Goal: Transaction & Acquisition: Purchase product/service

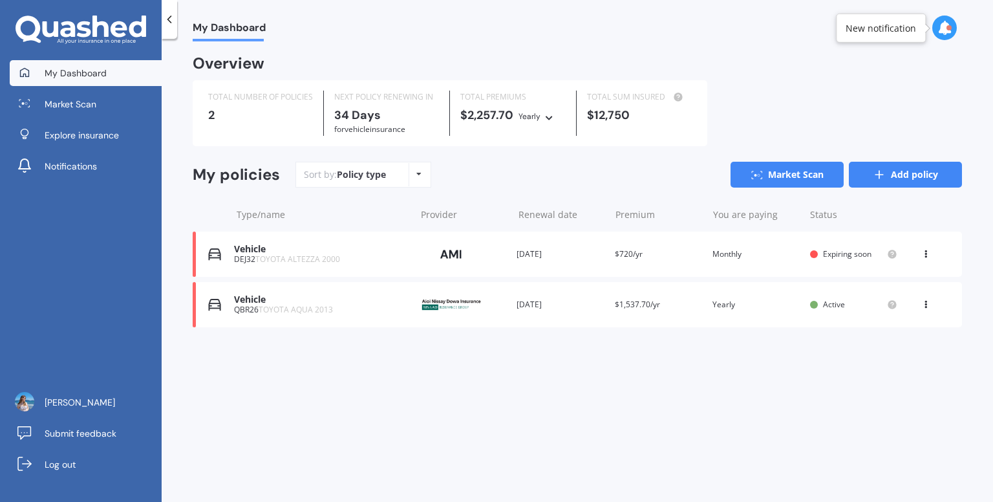
click at [923, 178] on link "Add policy" at bounding box center [905, 175] width 113 height 26
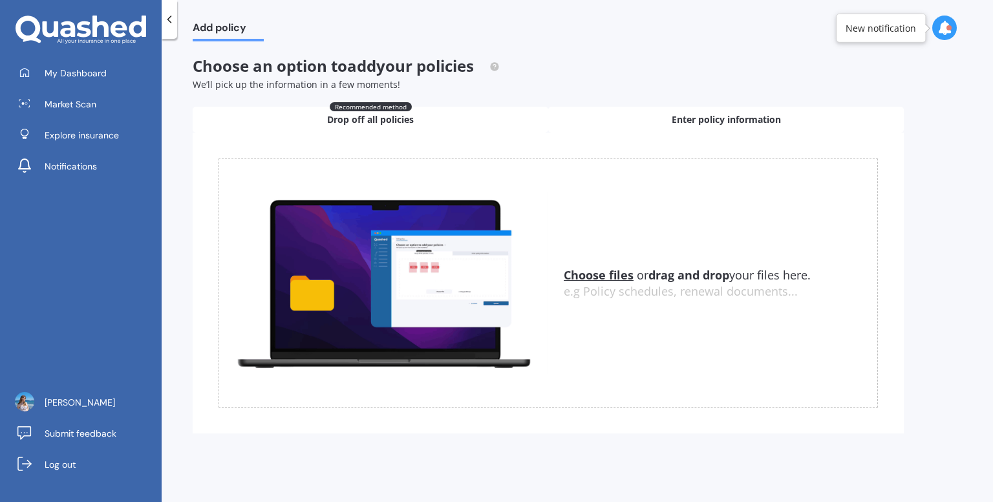
click at [651, 112] on div "Enter policy information" at bounding box center [726, 120] width 356 height 26
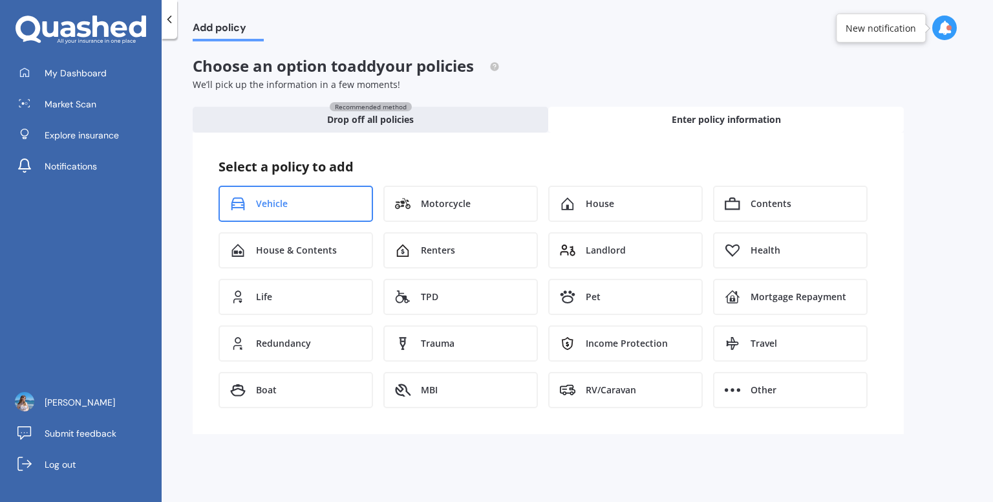
click at [336, 204] on div "Vehicle" at bounding box center [296, 204] width 155 height 36
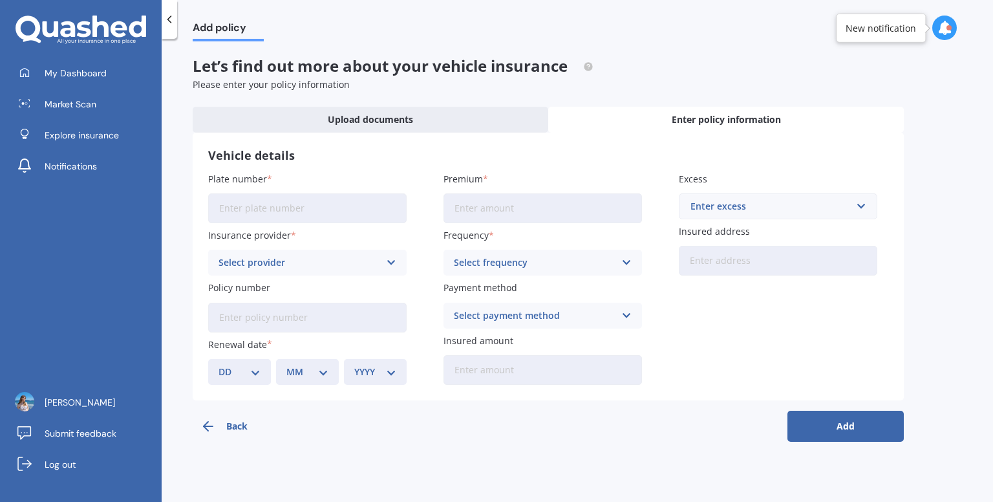
click at [359, 200] on input "Plate number" at bounding box center [307, 208] width 199 height 30
type input "RHW290"
click at [530, 217] on input "Premium" at bounding box center [543, 208] width 199 height 30
type input "$100.00"
click at [683, 210] on input "text" at bounding box center [773, 206] width 187 height 25
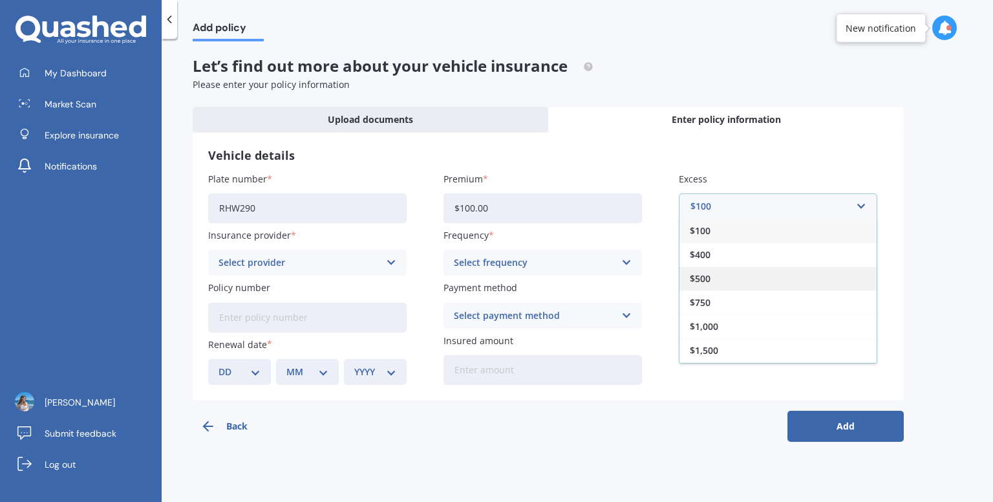
click at [707, 276] on span "$500" at bounding box center [700, 278] width 21 height 9
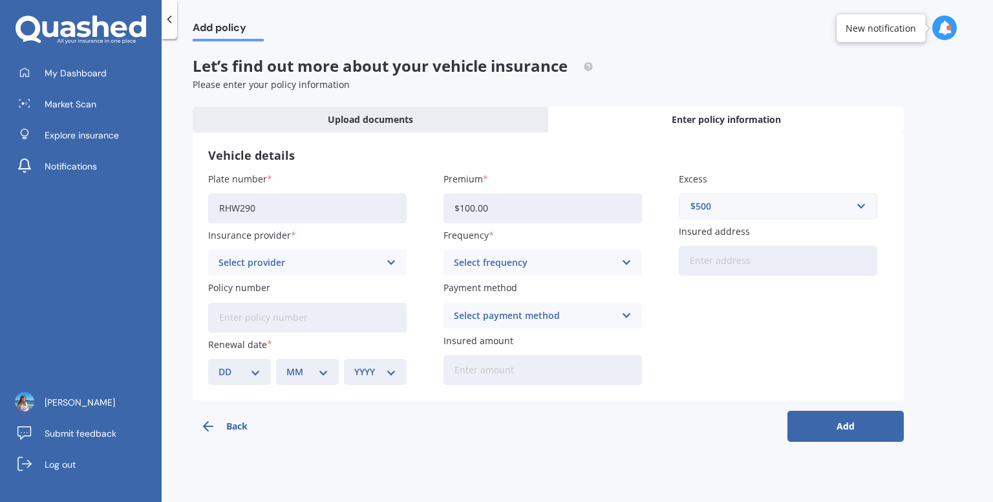
click at [523, 255] on div "Select frequency" at bounding box center [534, 262] width 161 height 14
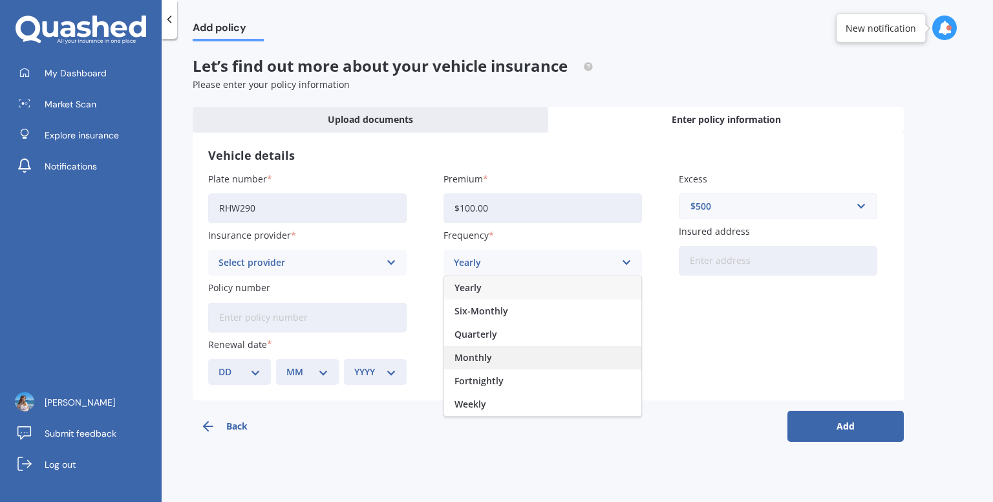
click at [482, 353] on span "Monthly" at bounding box center [474, 357] width 38 height 9
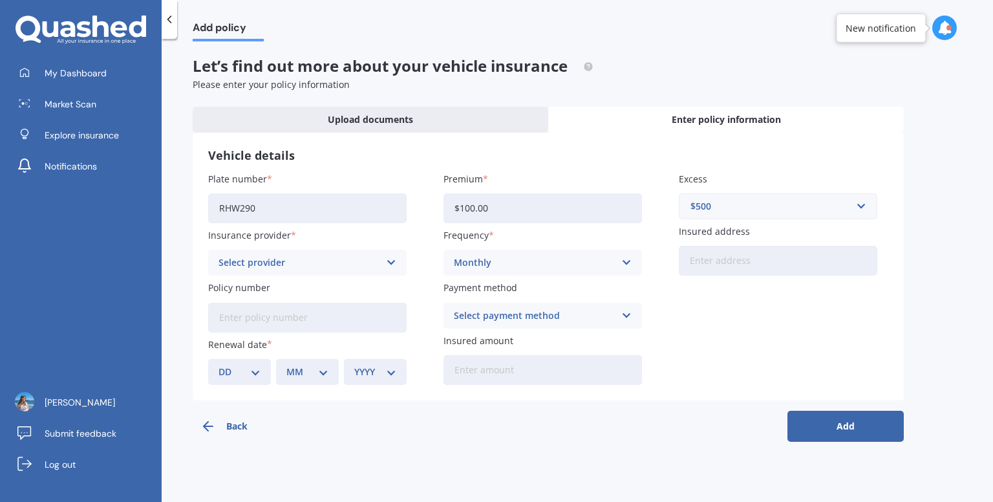
click at [343, 271] on div "Select provider AA AMI AMP ANZ ASB Aioi Nissay Dowa Ando Assurant Autosure BNZ …" at bounding box center [307, 263] width 199 height 26
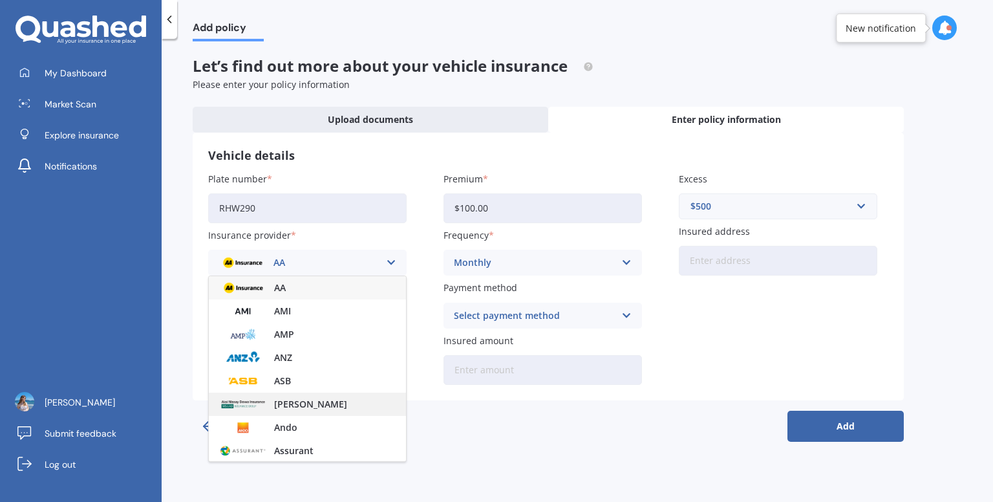
click at [320, 407] on span "[PERSON_NAME]" at bounding box center [310, 404] width 73 height 9
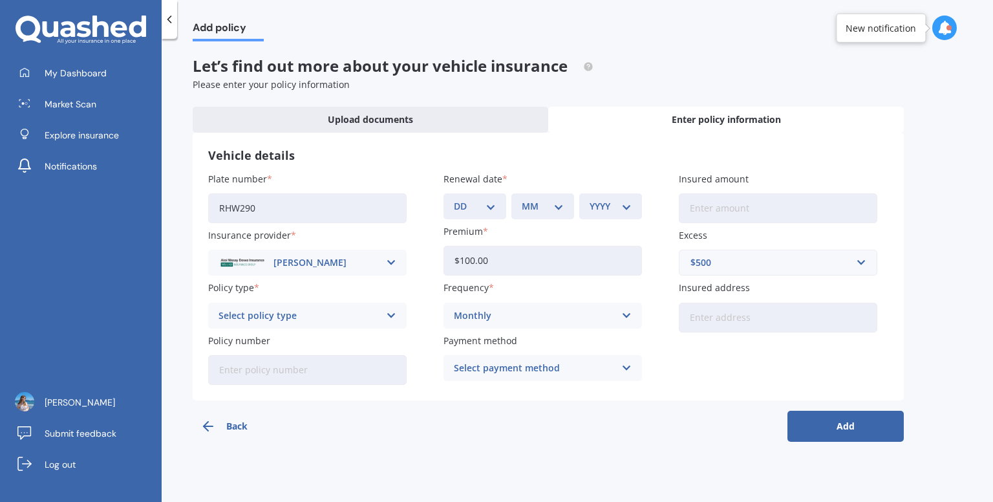
click at [471, 212] on select "DD 01 02 03 04 05 06 07 08 09 10 11 12 13 14 15 16 17 18 19 20 21 22 23 24 25 2…" at bounding box center [475, 206] width 42 height 14
select select "02"
click at [454, 199] on select "DD 01 02 03 04 05 06 07 08 09 10 11 12 13 14 15 16 17 18 19 20 21 22 23 24 25 2…" at bounding box center [475, 206] width 42 height 14
click at [510, 206] on div "DD 01 02 03 04 05 06 07 08 09 10 11 12 13 14 15 16 17 18 19 20 21 22 23 24 25 2…" at bounding box center [543, 206] width 199 height 26
click at [512, 208] on div "MM 01 02 03 04 05 06 07 08 09 10 11 12" at bounding box center [543, 206] width 63 height 26
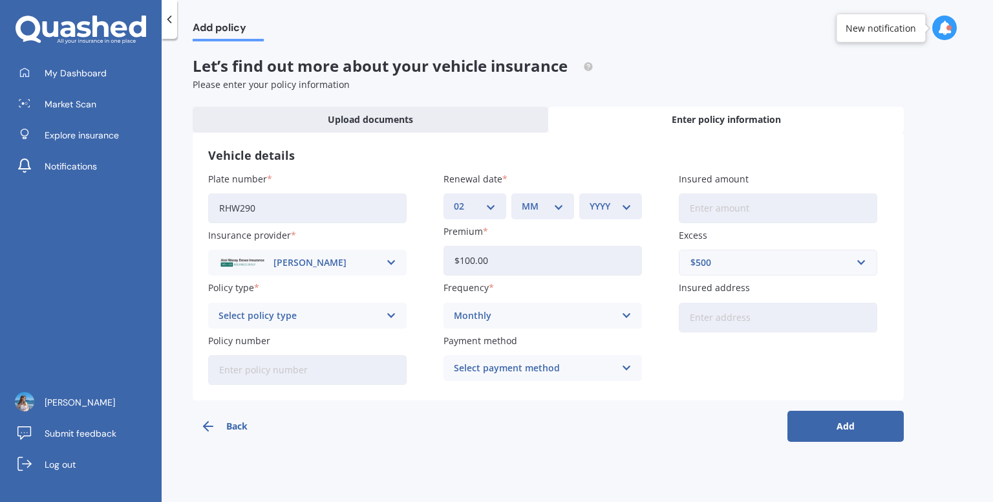
click at [534, 206] on select "MM 01 02 03 04 05 06 07 08 09 10 11 12" at bounding box center [543, 206] width 42 height 14
select select "11"
click at [522, 199] on select "MM 01 02 03 04 05 06 07 08 09 10 11 12" at bounding box center [543, 206] width 42 height 14
click at [615, 205] on select "YYYY 2027 2026 2025 2024 2023 2022 2021 2020 2019 2018 2017 2016 2015 2014 2013…" at bounding box center [611, 206] width 42 height 14
select select "2025"
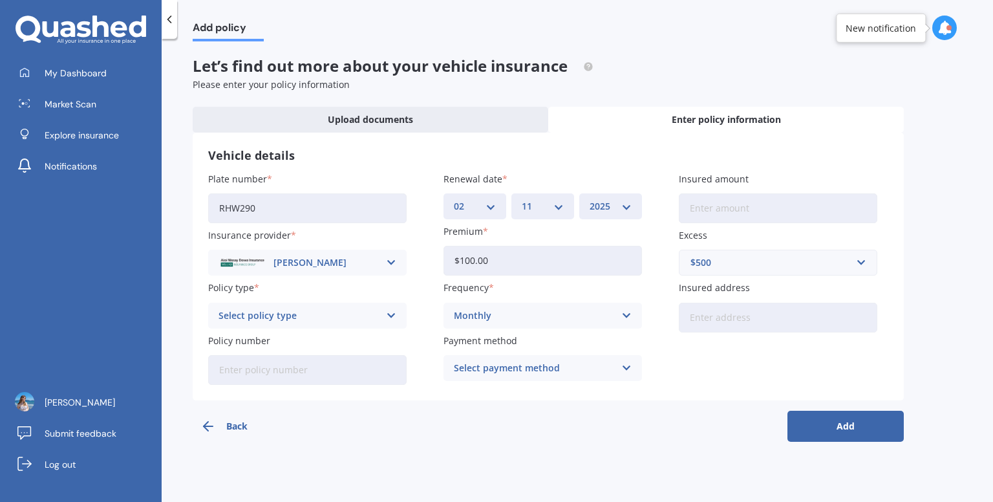
click at [590, 199] on select "YYYY 2027 2026 2025 2024 2023 2022 2021 2020 2019 2018 2017 2016 2015 2014 2013…" at bounding box center [611, 206] width 42 height 14
click at [721, 213] on input "Insured amount" at bounding box center [778, 208] width 199 height 30
type input "$18,500"
click at [743, 324] on input "Insured address" at bounding box center [778, 318] width 199 height 30
drag, startPoint x: 867, startPoint y: 321, endPoint x: 583, endPoint y: 346, distance: 285.6
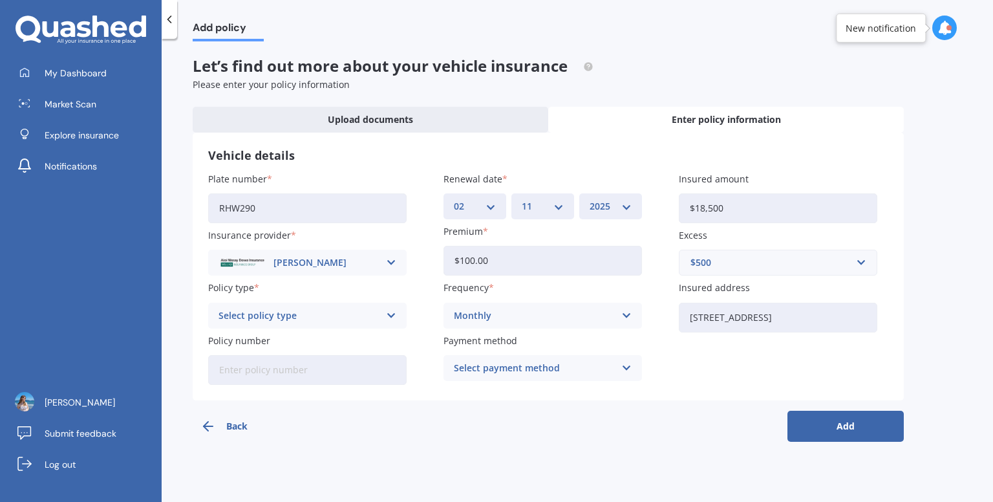
click at [583, 346] on div "Plate number RHW290 Insurance provider [PERSON_NAME] Dowa AA AMI AMP ANZ ASB Ai…" at bounding box center [548, 278] width 680 height 213
drag, startPoint x: 871, startPoint y: 318, endPoint x: 599, endPoint y: 326, distance: 272.4
click at [599, 326] on div "Plate number RHW290 Insurance provider [PERSON_NAME] Dowa AA AMI AMP ANZ ASB Ai…" at bounding box center [548, 278] width 680 height 213
type input "[STREET_ADDRESS]"
click at [298, 303] on div "Select policy type Comprehensive Third Party, Fire & Theft Third Party Only" at bounding box center [307, 316] width 199 height 26
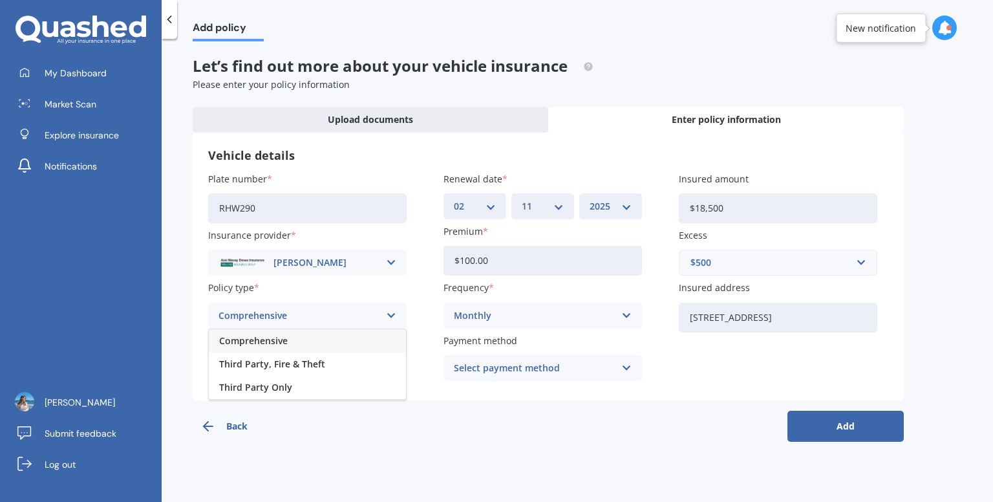
click at [274, 343] on span "Comprehensive" at bounding box center [253, 340] width 69 height 9
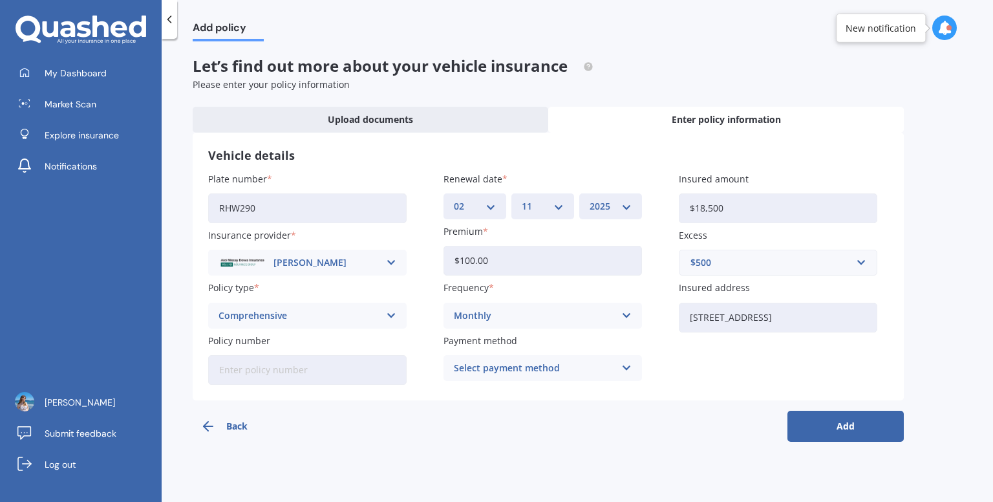
click at [822, 422] on button "Add" at bounding box center [846, 426] width 116 height 31
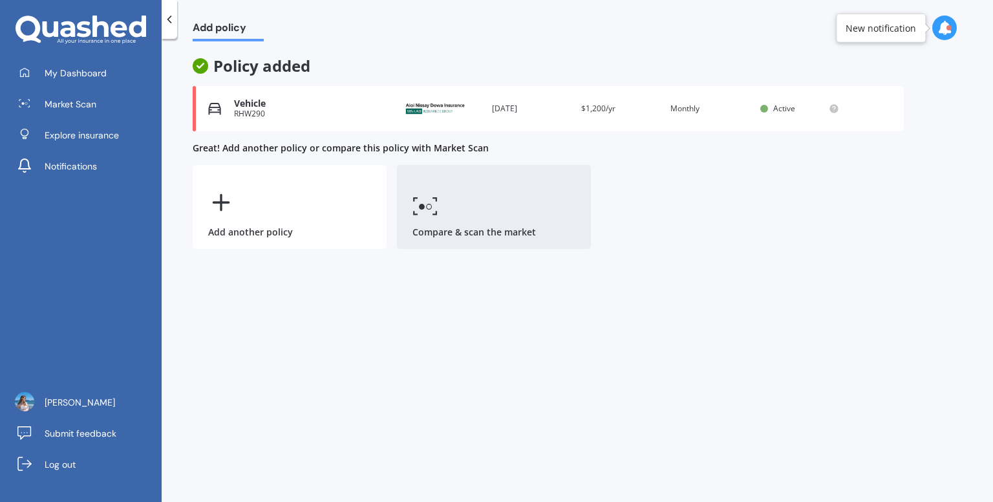
click at [501, 194] on link "Compare & scan the market" at bounding box center [494, 207] width 194 height 84
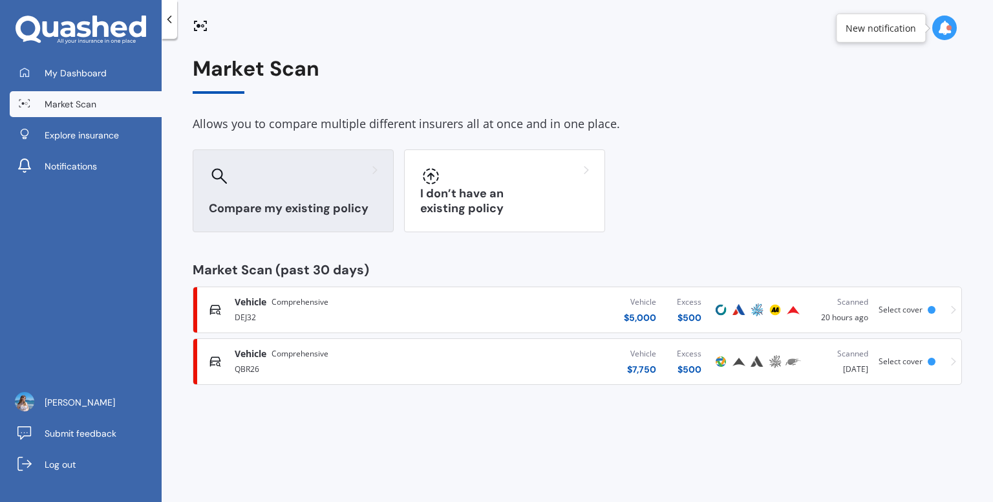
click at [347, 182] on div at bounding box center [293, 176] width 169 height 21
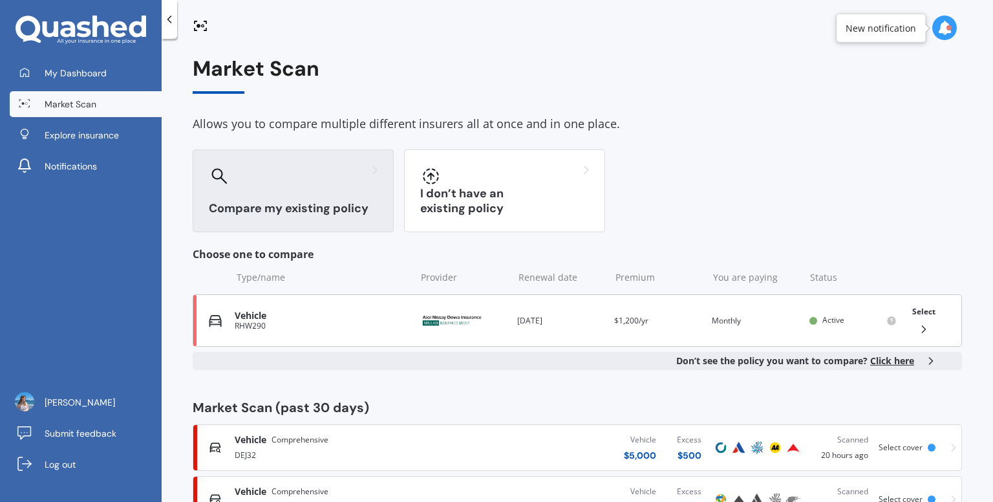
click at [298, 321] on div "RHW290" at bounding box center [322, 325] width 175 height 9
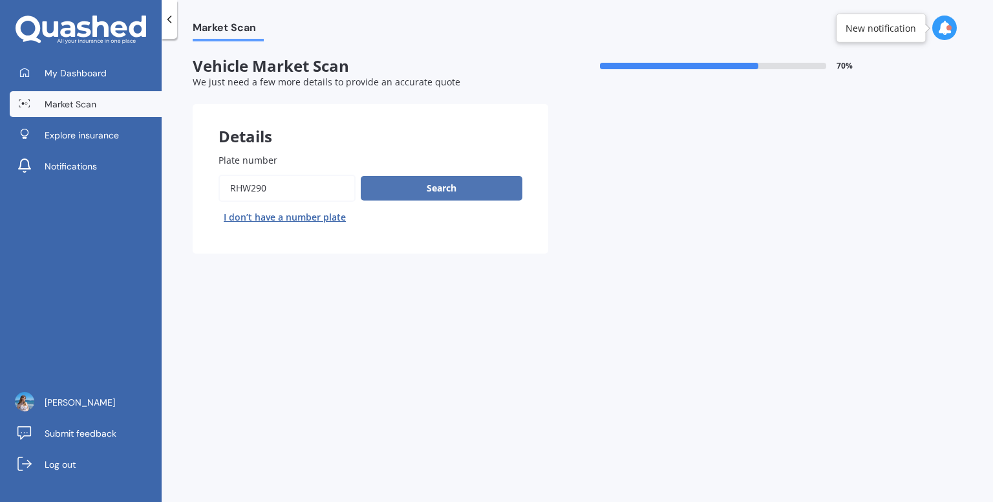
click at [431, 191] on button "Search" at bounding box center [442, 188] width 162 height 25
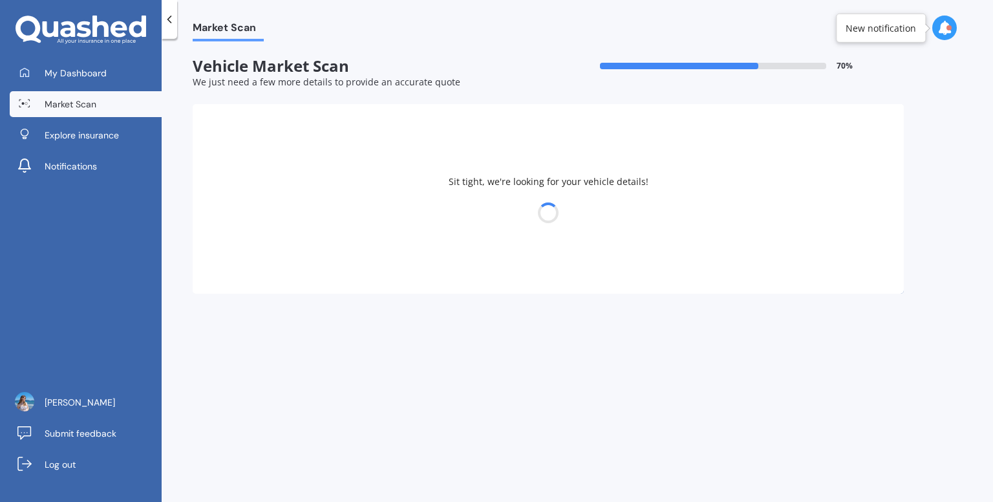
select select "TOYOTA"
select select "YARIS"
select select "10"
select select "11"
select select "2000"
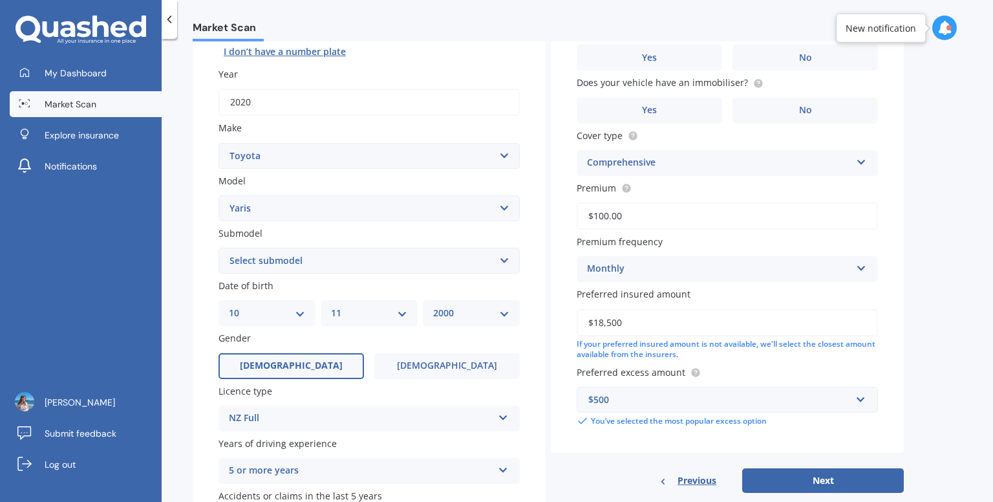
scroll to position [259, 0]
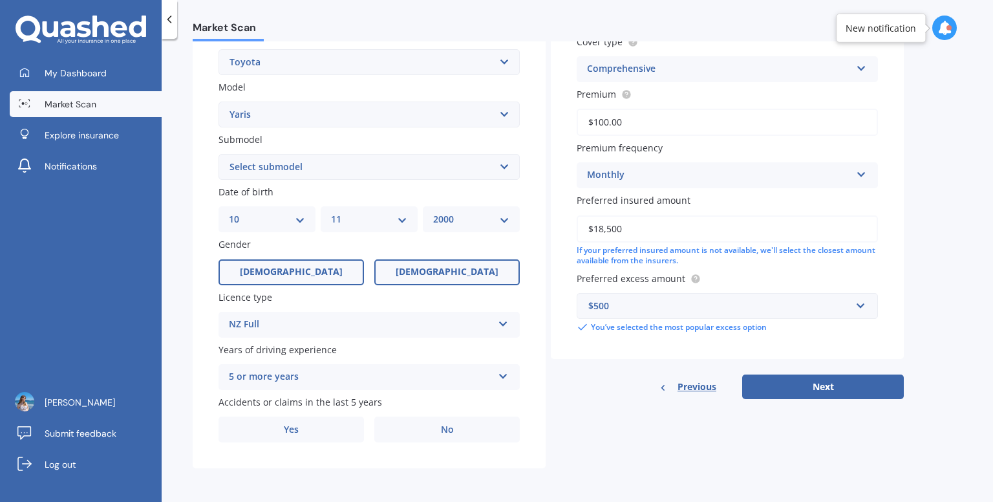
click at [448, 265] on label "[DEMOGRAPHIC_DATA]" at bounding box center [447, 272] width 146 height 26
click at [0, 0] on input "[DEMOGRAPHIC_DATA]" at bounding box center [0, 0] width 0 height 0
click at [302, 218] on select "DD 01 02 03 04 05 06 07 08 09 10 11 12 13 14 15 16 17 18 19 20 21 22 23 24 25 2…" at bounding box center [267, 219] width 76 height 14
select select "04"
click at [229, 212] on select "DD 01 02 03 04 05 06 07 08 09 10 11 12 13 14 15 16 17 18 19 20 21 22 23 24 25 2…" at bounding box center [267, 219] width 76 height 14
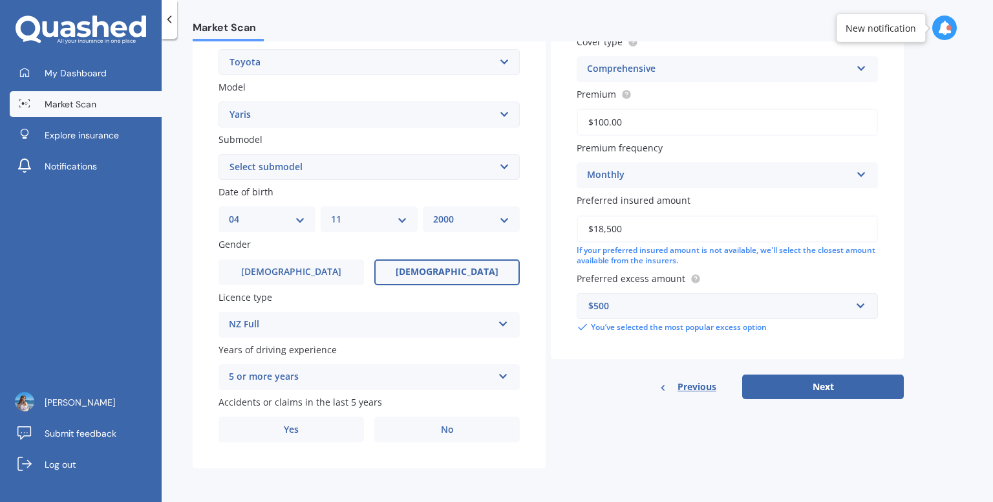
click at [357, 220] on select "MM 01 02 03 04 05 06 07 08 09 10 11 12" at bounding box center [369, 219] width 76 height 14
select select "12"
click at [331, 212] on select "MM 01 02 03 04 05 06 07 08 09 10 11 12" at bounding box center [369, 219] width 76 height 14
click at [484, 223] on select "YYYY 2025 2024 2023 2022 2021 2020 2019 2018 2017 2016 2015 2014 2013 2012 2011…" at bounding box center [471, 219] width 76 height 14
select select "2001"
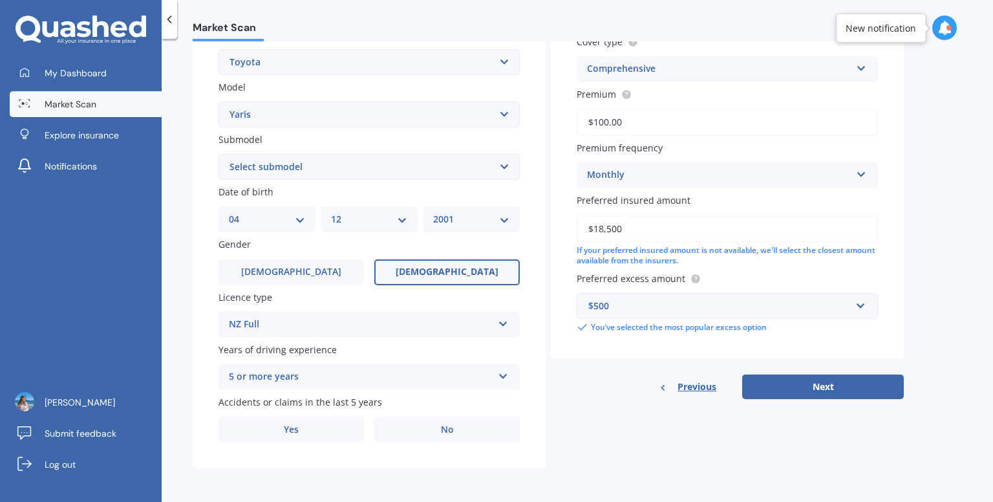
click at [433, 212] on select "YYYY 2025 2024 2023 2022 2021 2020 2019 2018 2017 2016 2015 2014 2013 2012 2011…" at bounding box center [471, 219] width 76 height 14
click at [422, 422] on label "No" at bounding box center [447, 430] width 146 height 26
click at [0, 0] on input "No" at bounding box center [0, 0] width 0 height 0
click at [448, 162] on select "Select submodel (All other) Cross 1.5 GR petrol turbo GX auto GX manual Hybrid …" at bounding box center [369, 167] width 301 height 26
click at [219, 154] on select "Select submodel (All other) Cross 1.5 GR petrol turbo GX auto GX manual Hybrid …" at bounding box center [369, 167] width 301 height 26
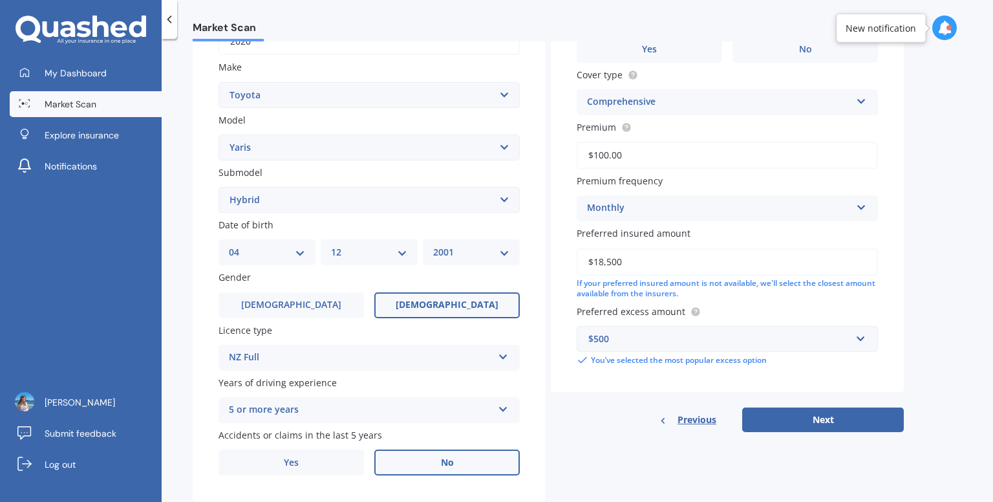
scroll to position [228, 0]
click at [323, 202] on select "Select submodel (All other) Cross 1.5 GR petrol turbo GX auto GX manual Hybrid …" at bounding box center [369, 199] width 301 height 26
select select "GX AUTO"
click at [219, 186] on select "Select submodel (All other) Cross 1.5 GR petrol turbo GX auto GX manual Hybrid …" at bounding box center [369, 199] width 301 height 26
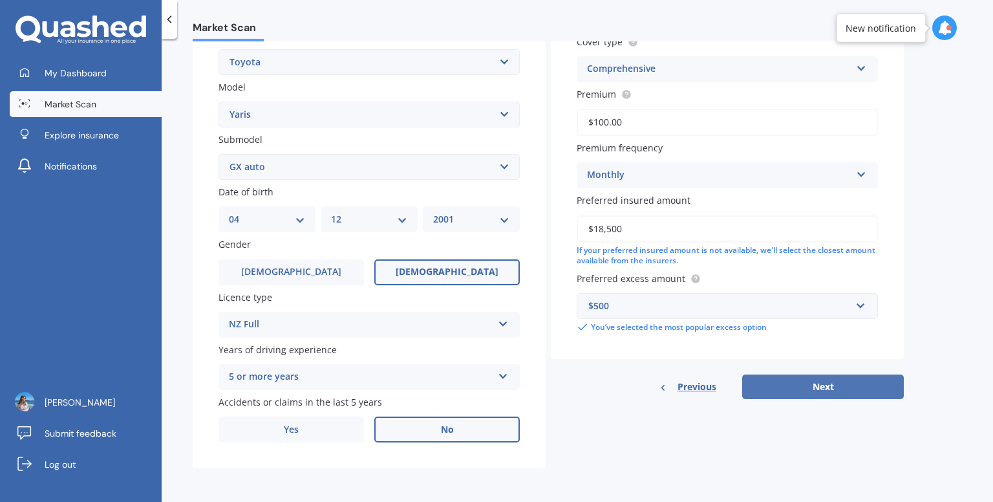
click at [800, 383] on button "Next" at bounding box center [824, 386] width 162 height 25
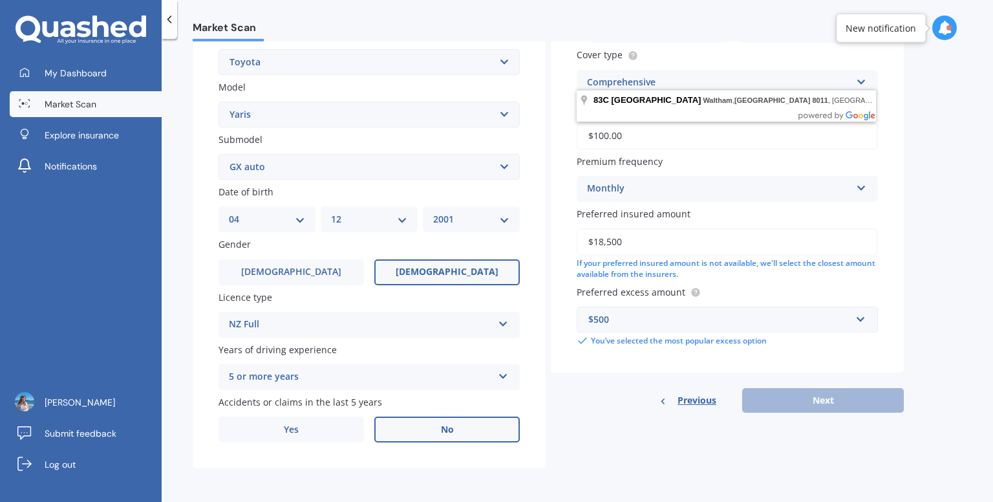
scroll to position [0, 0]
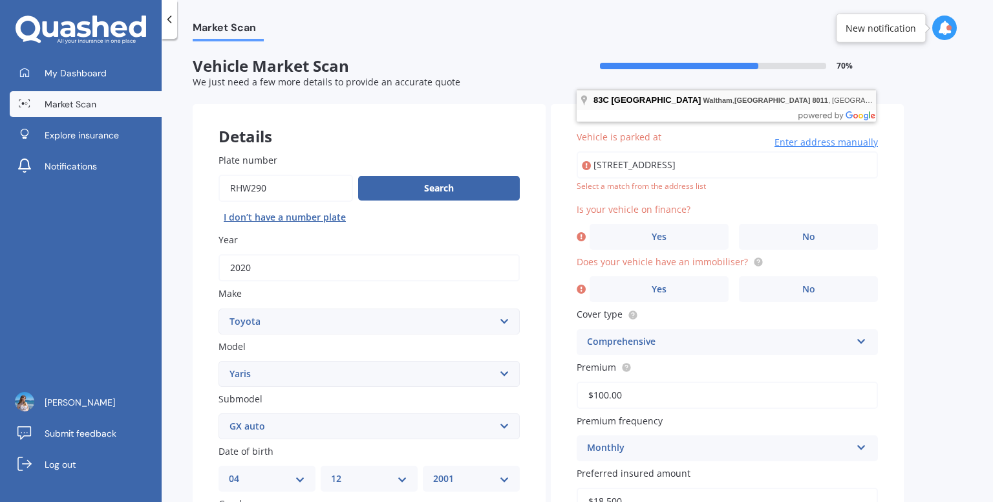
type input "[STREET_ADDRESS]"
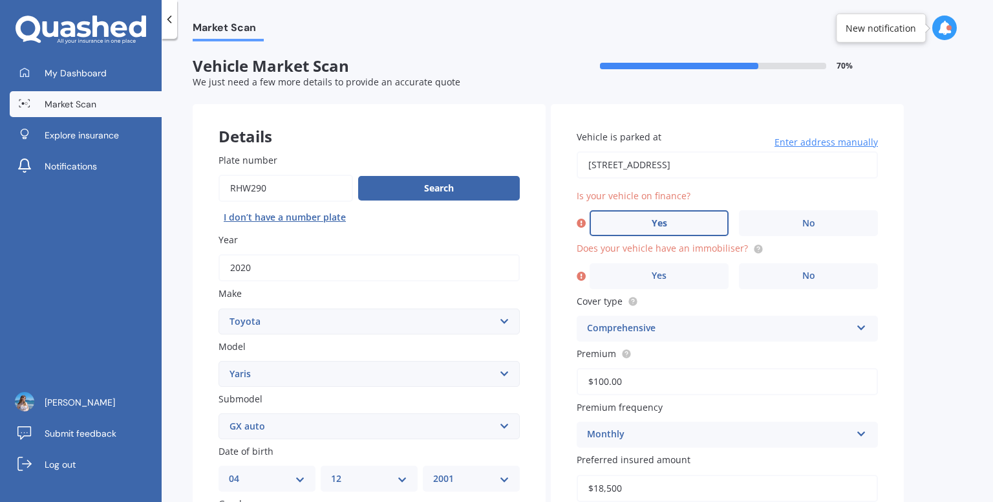
click at [678, 231] on label "Yes" at bounding box center [659, 223] width 139 height 26
click at [0, 0] on input "Yes" at bounding box center [0, 0] width 0 height 0
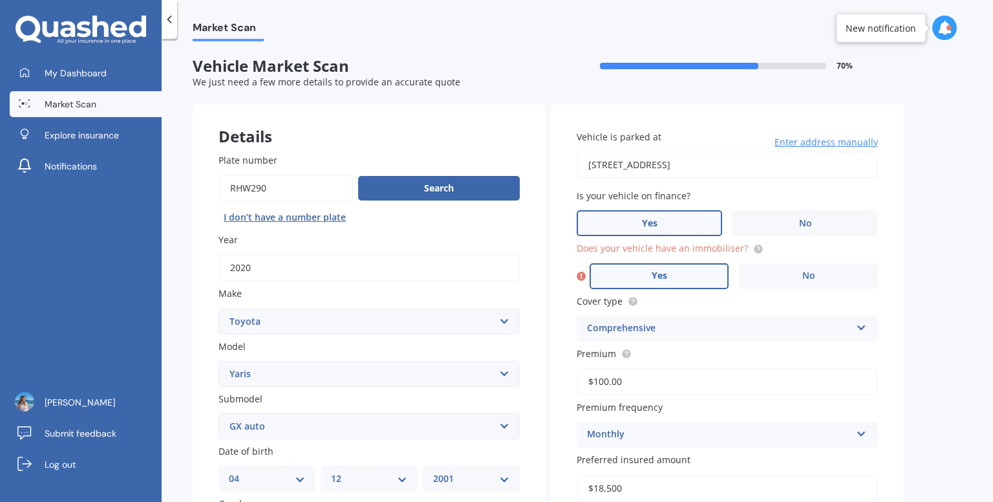
click at [688, 276] on label "Yes" at bounding box center [659, 276] width 139 height 26
click at [0, 0] on input "Yes" at bounding box center [0, 0] width 0 height 0
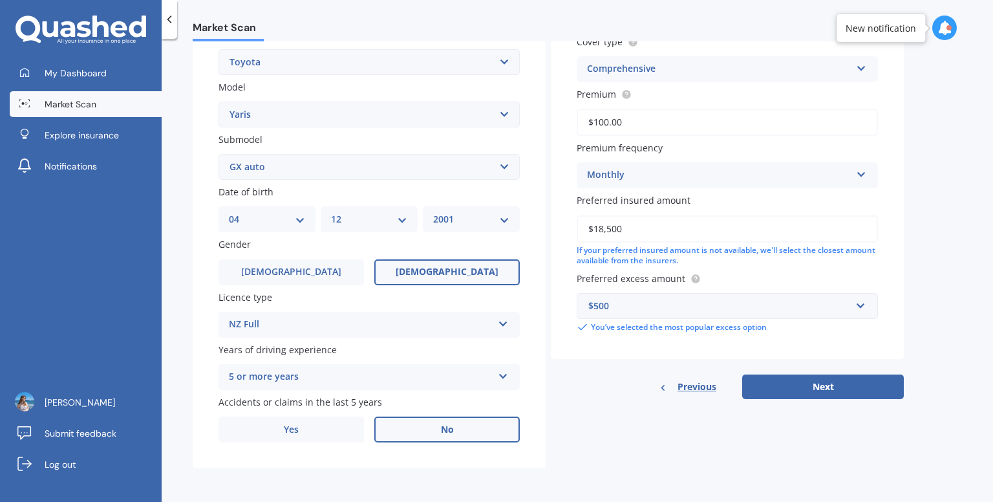
click at [631, 220] on input "$18,500" at bounding box center [727, 228] width 301 height 27
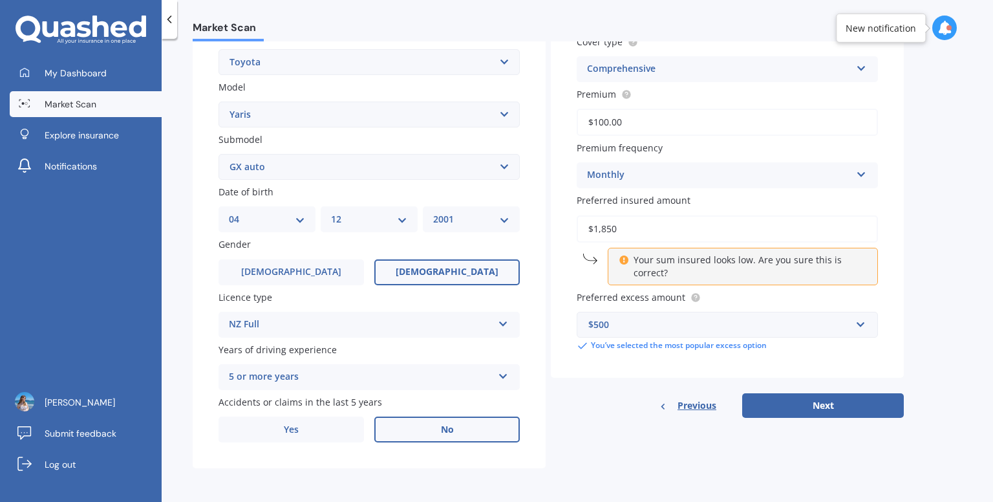
type input "$18,500"
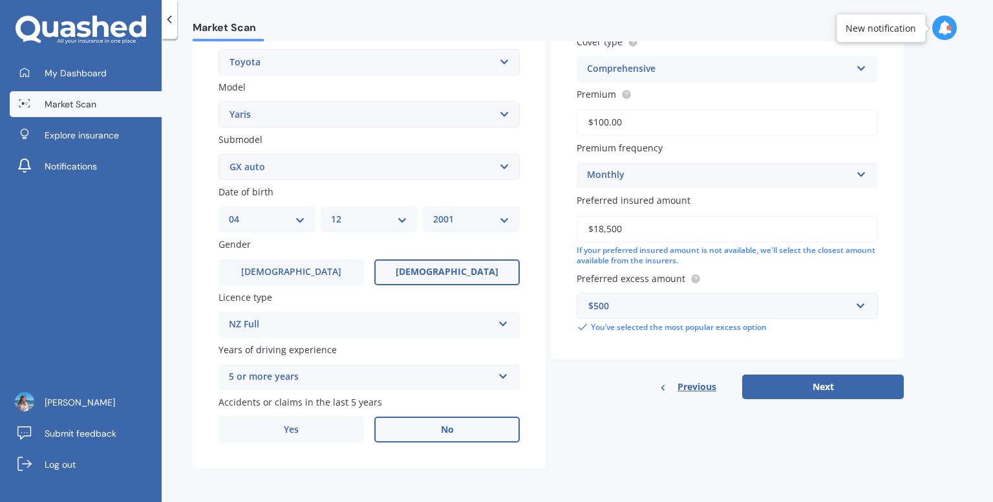
click at [619, 308] on div "$500" at bounding box center [720, 306] width 263 height 14
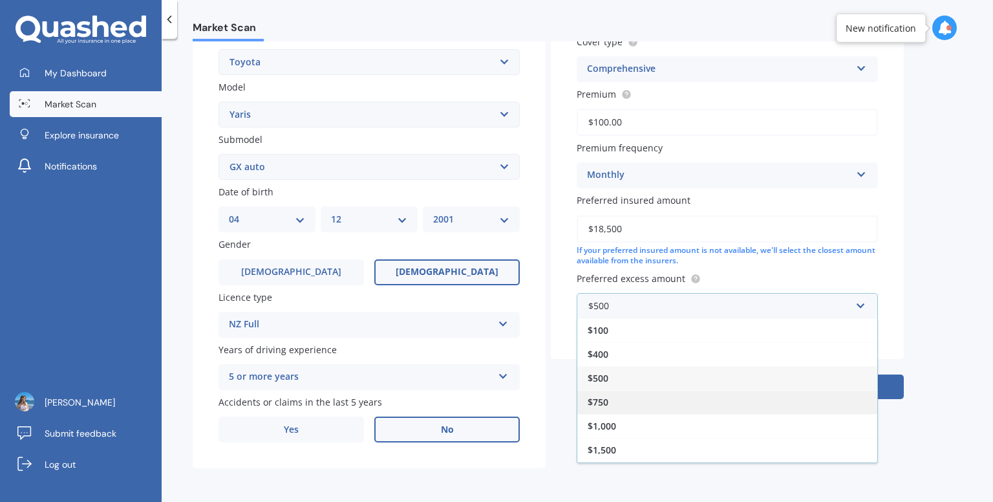
click at [621, 403] on div "$750" at bounding box center [728, 402] width 300 height 24
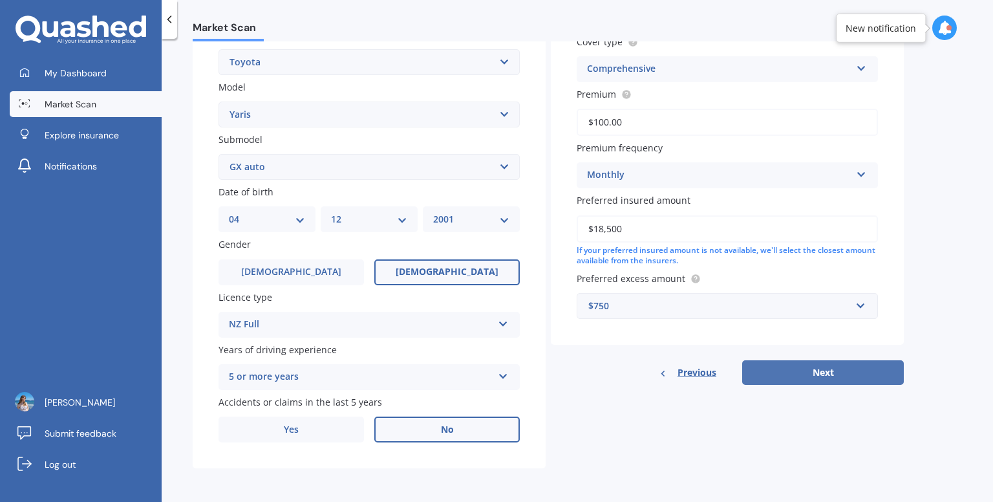
click at [791, 368] on button "Next" at bounding box center [824, 372] width 162 height 25
select select "04"
select select "12"
select select "2001"
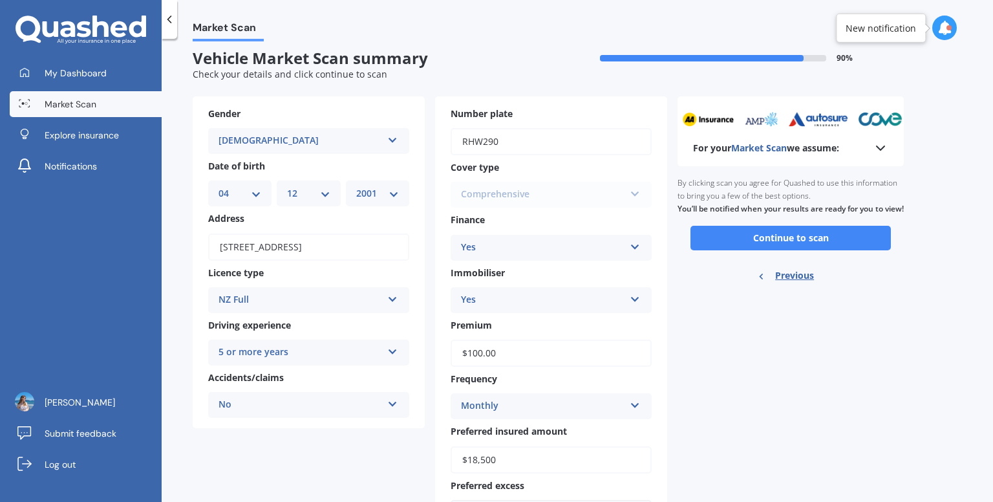
scroll to position [0, 0]
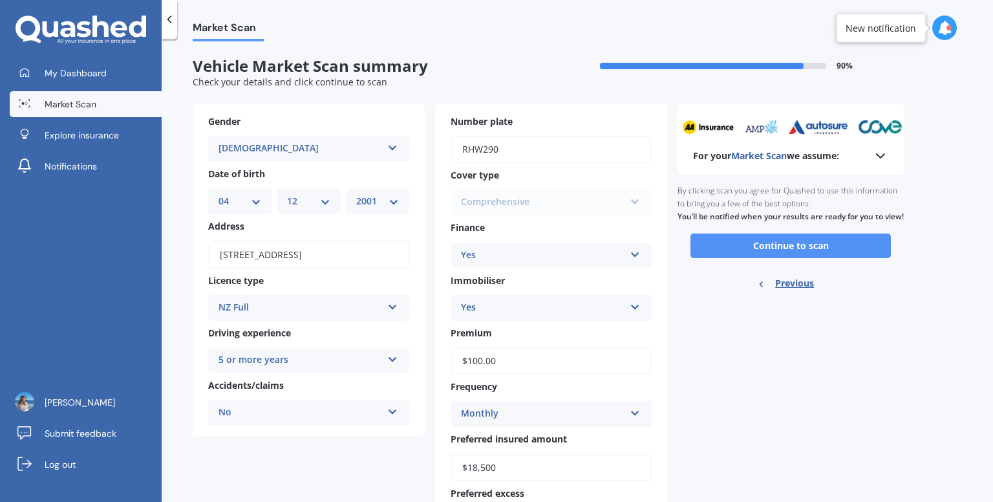
click at [740, 248] on button "Continue to scan" at bounding box center [791, 245] width 201 height 25
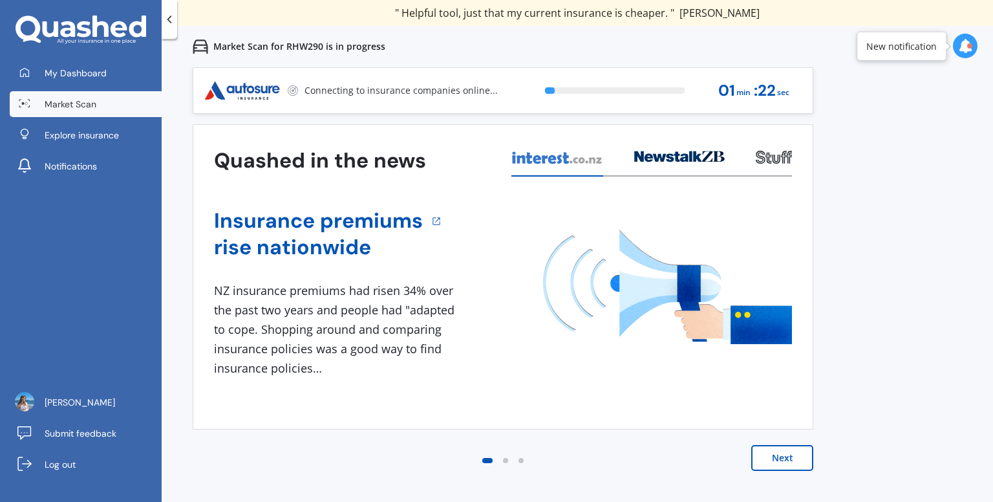
click at [794, 461] on button "Next" at bounding box center [783, 458] width 62 height 26
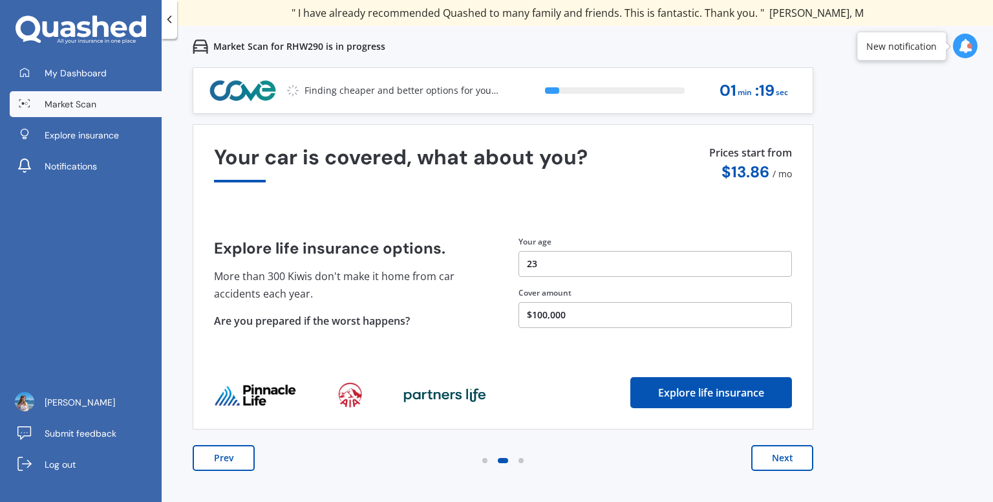
click at [794, 461] on button "Next" at bounding box center [783, 458] width 62 height 26
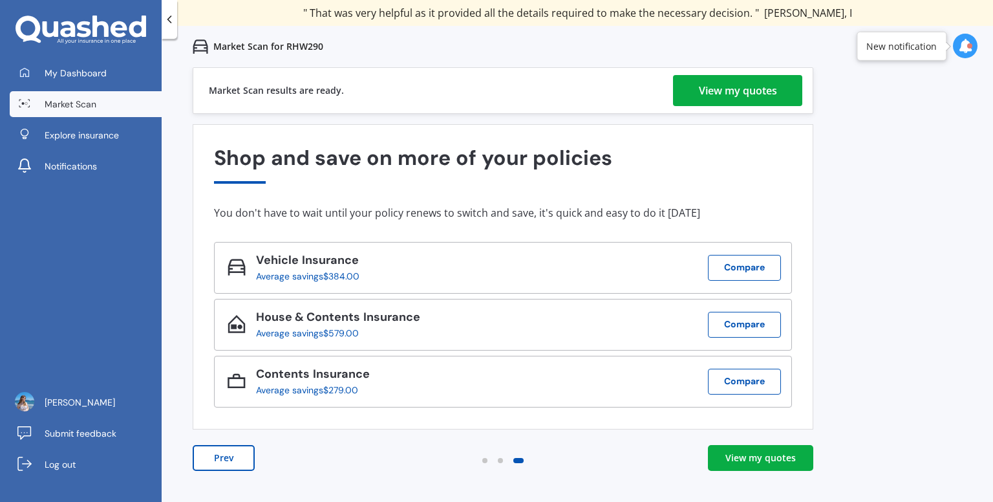
click at [765, 91] on div "View my quotes" at bounding box center [738, 90] width 78 height 31
